Goal: Task Accomplishment & Management: Use online tool/utility

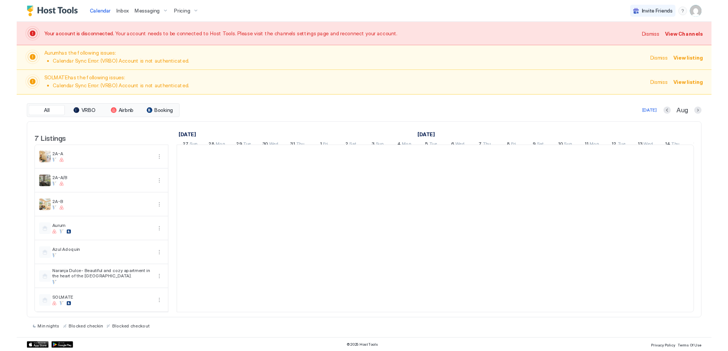
scroll to position [0, 421]
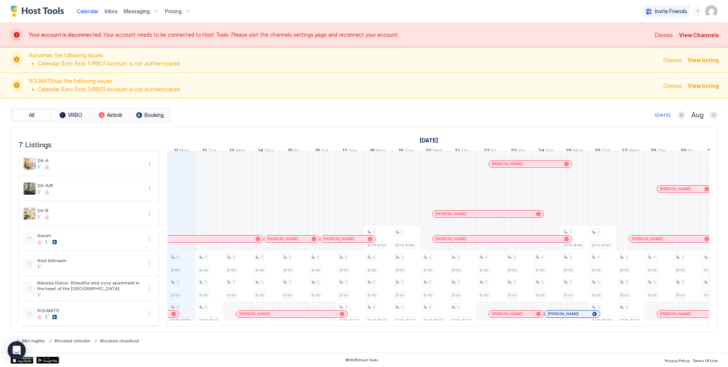
click at [712, 13] on img "User profile" at bounding box center [711, 11] width 12 height 12
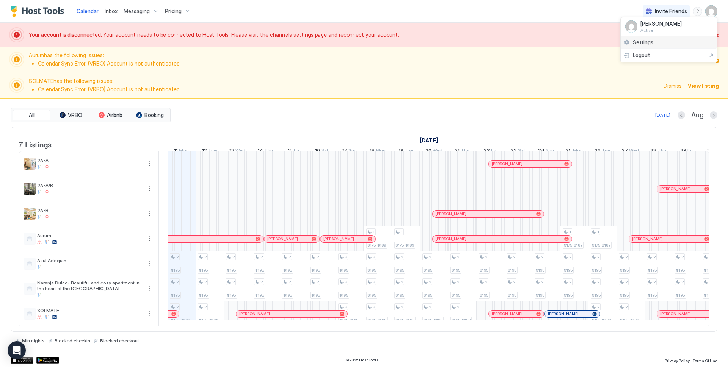
click at [640, 41] on span "Settings" at bounding box center [643, 42] width 20 height 7
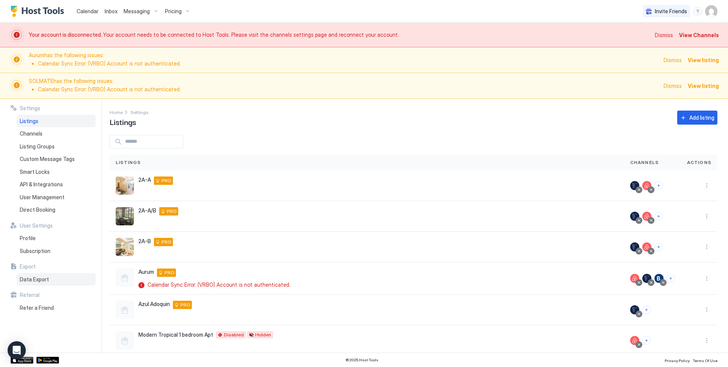
click at [38, 280] on span "Data Export" at bounding box center [34, 279] width 29 height 7
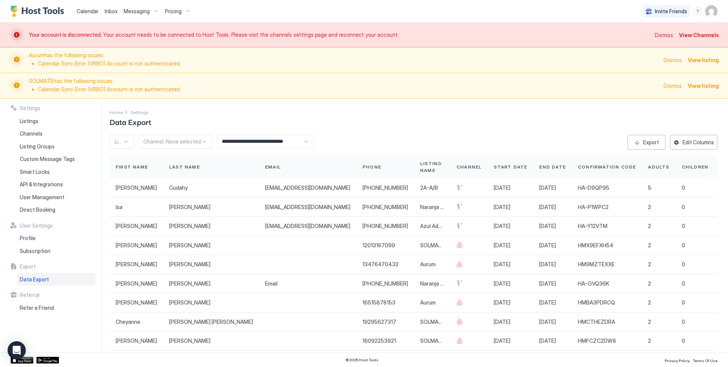
click at [261, 142] on input "**********" at bounding box center [260, 141] width 86 height 13
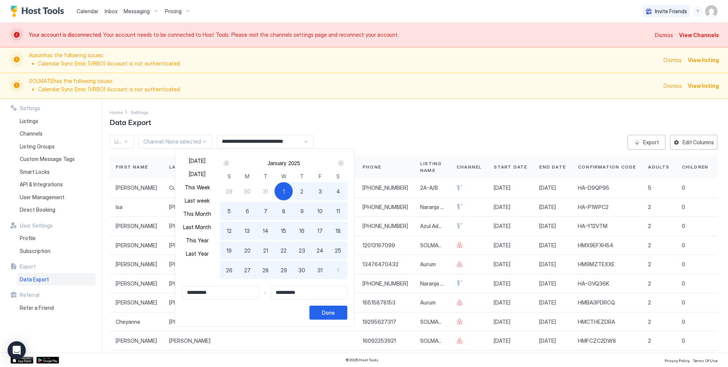
click at [340, 165] on div "Next" at bounding box center [341, 163] width 6 height 6
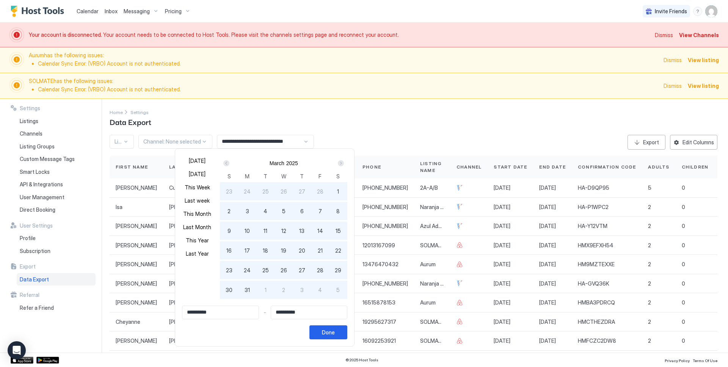
click at [340, 165] on div "Next" at bounding box center [341, 163] width 6 height 6
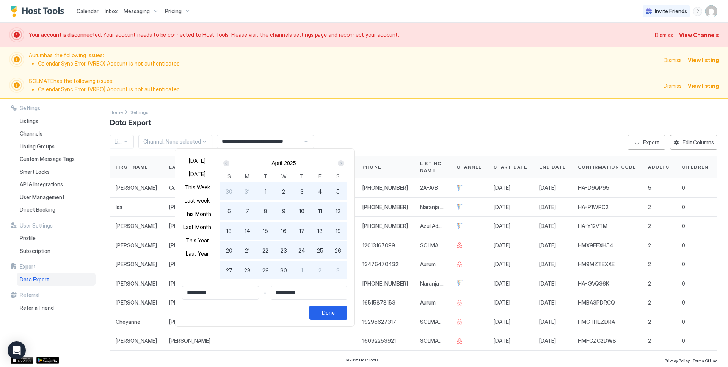
click at [340, 165] on div "Next" at bounding box center [341, 163] width 6 height 6
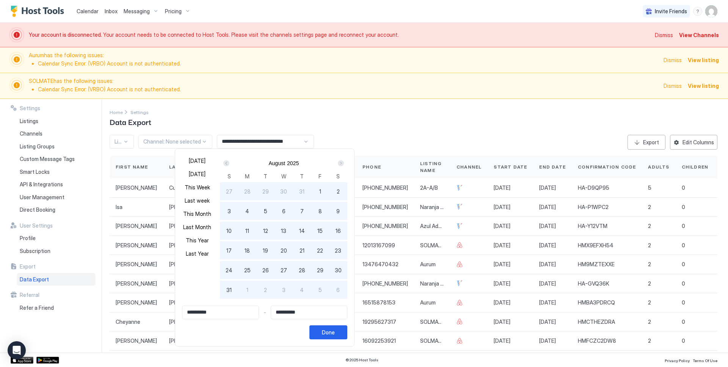
click at [247, 232] on span "11" at bounding box center [247, 231] width 4 height 8
type input "**********"
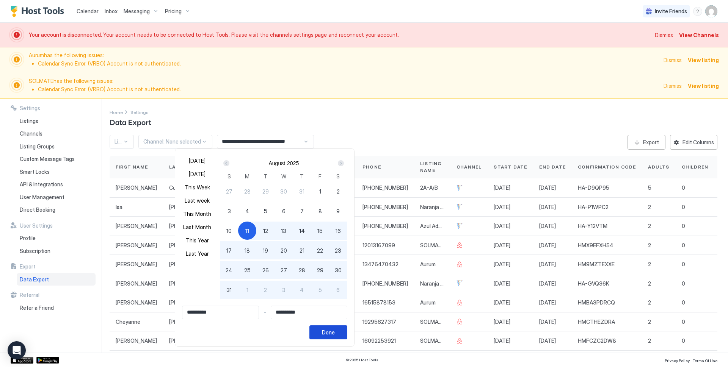
click at [326, 334] on div "Done" at bounding box center [328, 333] width 13 height 8
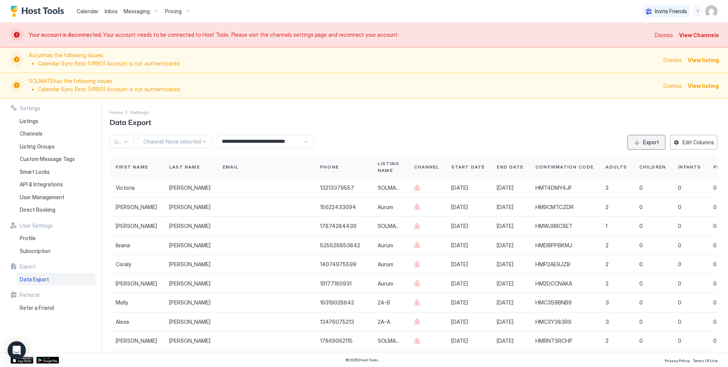
click at [643, 145] on div "Export" at bounding box center [651, 142] width 16 height 8
